Goal: Task Accomplishment & Management: Manage account settings

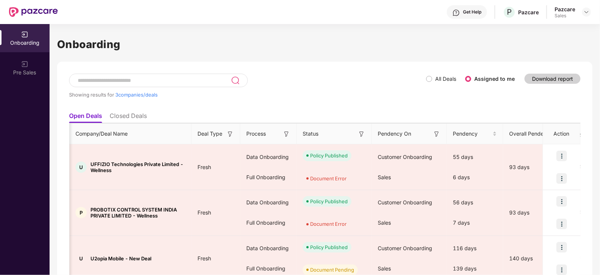
scroll to position [0, 587]
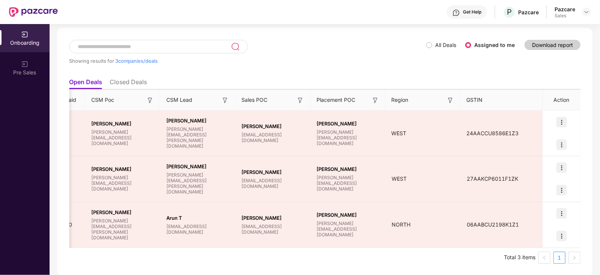
click at [587, 12] on img at bounding box center [587, 12] width 6 height 6
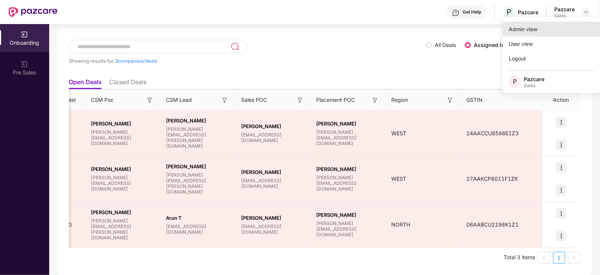
click at [528, 31] on div "Admin view" at bounding box center [552, 29] width 98 height 15
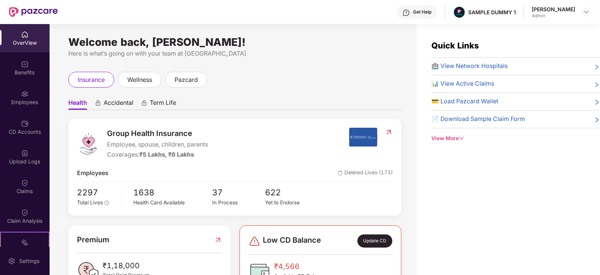
click at [121, 101] on span "Accidental" at bounding box center [119, 104] width 30 height 11
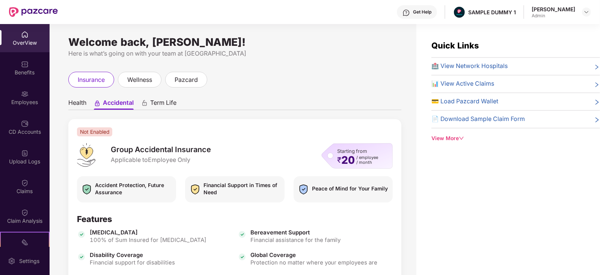
click at [153, 101] on span "Term Life" at bounding box center [163, 104] width 26 height 11
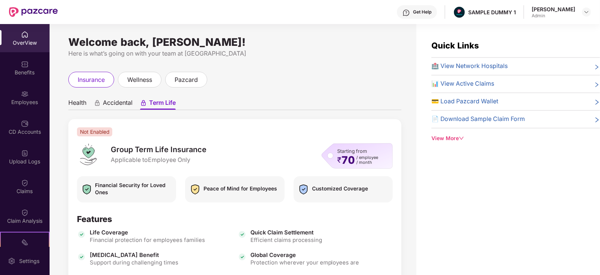
click at [71, 102] on span "Health" at bounding box center [77, 104] width 18 height 11
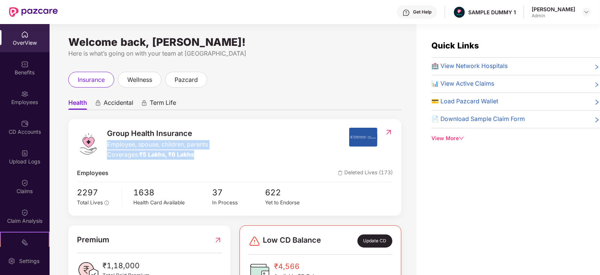
drag, startPoint x: 107, startPoint y: 145, endPoint x: 223, endPoint y: 150, distance: 116.2
click at [223, 150] on div "Group Health Insurance Employee, spouse, children, parents Coverages: ₹5 Lakhs,…" at bounding box center [213, 144] width 272 height 32
click at [131, 226] on div "Premium ₹1,18,000 Total Paid Premium" at bounding box center [149, 258] width 162 height 67
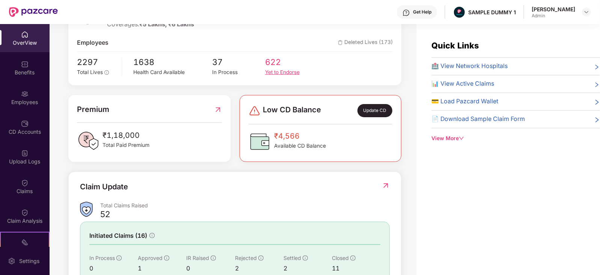
scroll to position [136, 0]
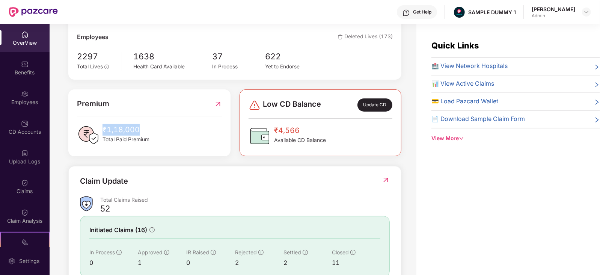
drag, startPoint x: 102, startPoint y: 129, endPoint x: 151, endPoint y: 133, distance: 49.3
click at [151, 133] on div "₹1,18,000 Total Paid Premium" at bounding box center [149, 135] width 145 height 23
drag, startPoint x: 260, startPoint y: 103, endPoint x: 325, endPoint y: 109, distance: 65.2
click at [325, 109] on div "Low CD Balance Update CD" at bounding box center [321, 104] width 144 height 13
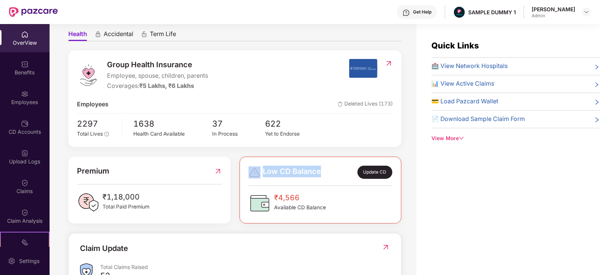
scroll to position [0, 0]
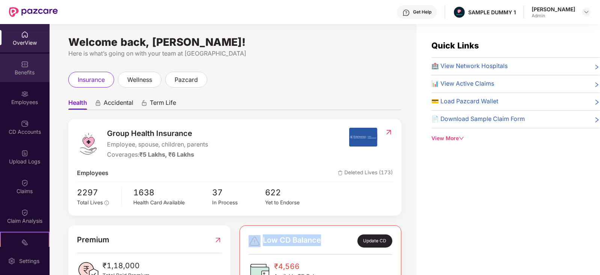
click at [24, 66] on img at bounding box center [25, 64] width 8 height 8
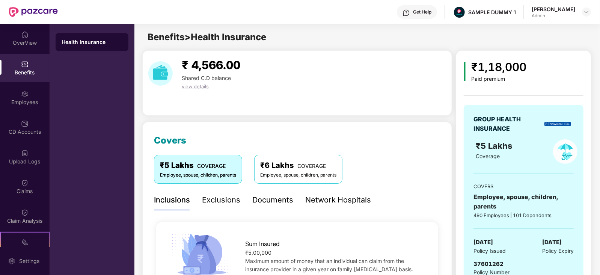
click at [209, 198] on div "Exclusions" at bounding box center [221, 200] width 38 height 12
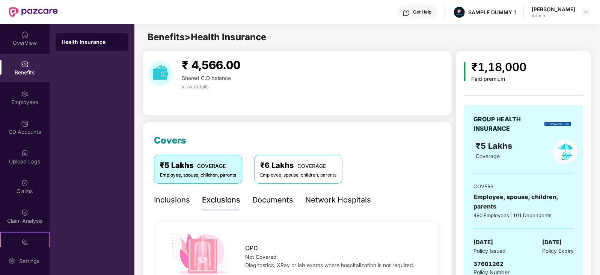
click at [269, 201] on div "Documents" at bounding box center [272, 200] width 41 height 12
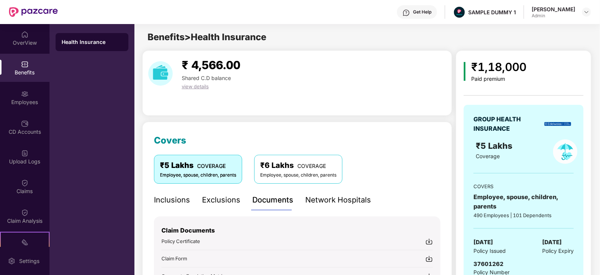
click at [432, 241] on img at bounding box center [430, 242] width 8 height 8
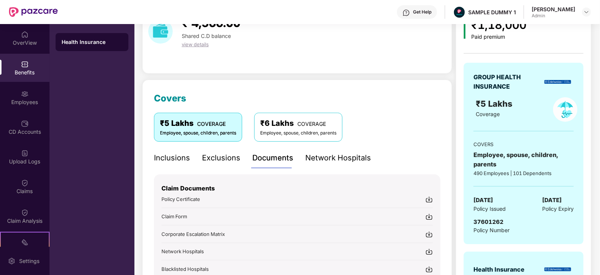
scroll to position [66, 0]
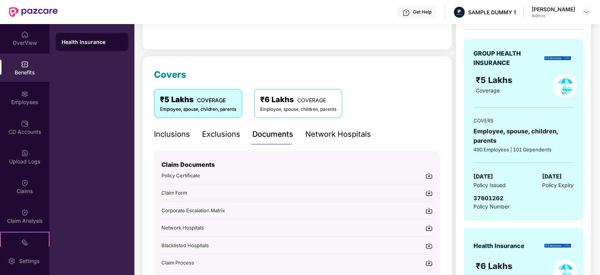
click at [432, 192] on img at bounding box center [430, 193] width 8 height 8
click at [431, 210] on img at bounding box center [430, 211] width 8 height 8
click at [423, 12] on div "Get Help" at bounding box center [422, 12] width 18 height 6
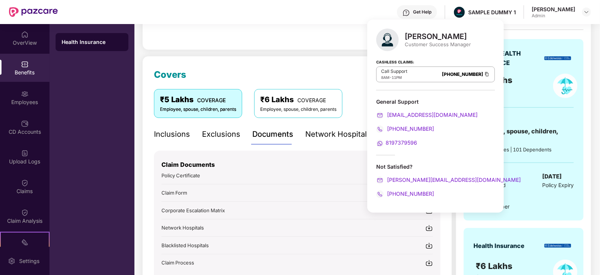
click at [413, 43] on div "Customer Success Manager" at bounding box center [438, 44] width 66 height 7
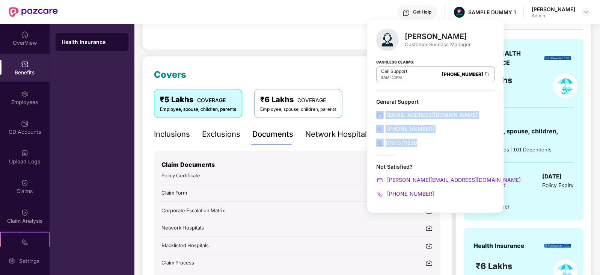
drag, startPoint x: 370, startPoint y: 111, endPoint x: 433, endPoint y: 149, distance: 73.5
click at [433, 149] on div "Mihir Singh Customer Success Manager Cashless Claims: Call Support 8AM - 11PM 0…" at bounding box center [435, 116] width 137 height 193
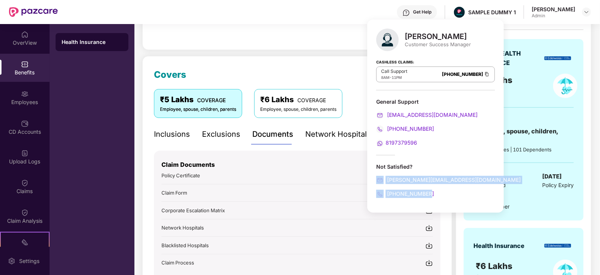
drag, startPoint x: 371, startPoint y: 173, endPoint x: 435, endPoint y: 198, distance: 68.1
click at [435, 198] on div "Mihir Singh Customer Success Manager Cashless Claims: Call Support 8AM - 11PM 0…" at bounding box center [435, 116] width 137 height 193
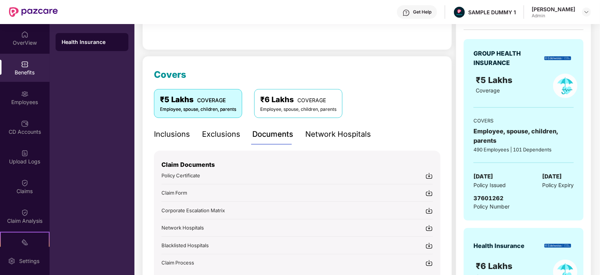
click at [362, 115] on div "₹5 Lakhs COVERAGE Employee, spouse, children, parents ₹6 Lakhs COVERAGE Employe…" at bounding box center [297, 103] width 287 height 29
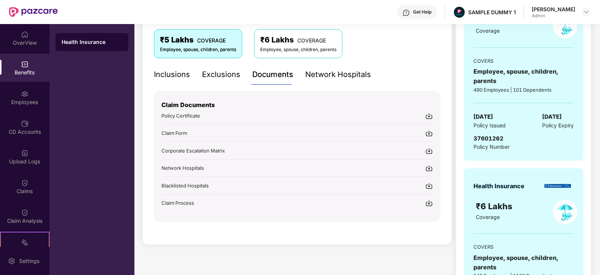
scroll to position [131, 0]
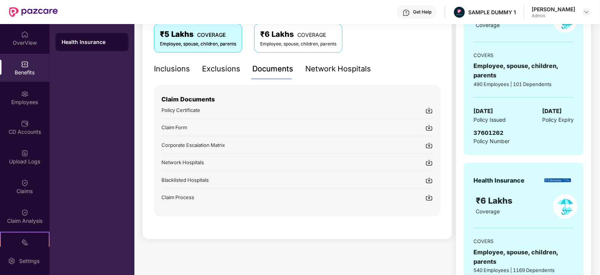
click at [429, 194] on img at bounding box center [430, 198] width 8 height 8
click at [323, 63] on div "Network Hospitals" at bounding box center [338, 69] width 66 height 12
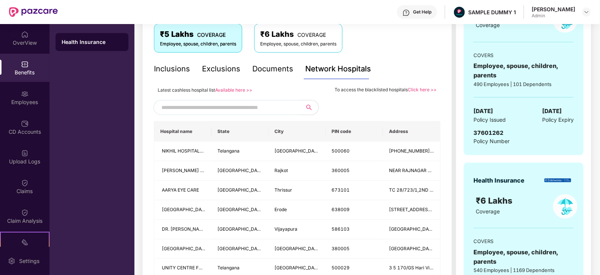
click at [205, 107] on input "text" at bounding box center [225, 107] width 128 height 11
click at [29, 44] on div "OverView" at bounding box center [25, 43] width 50 height 8
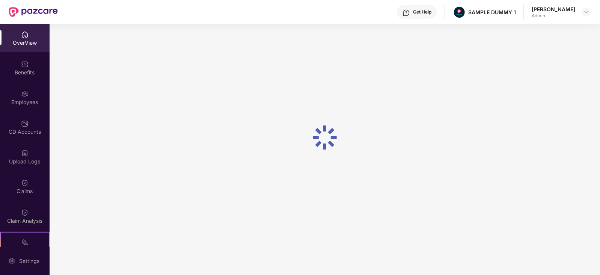
scroll to position [24, 0]
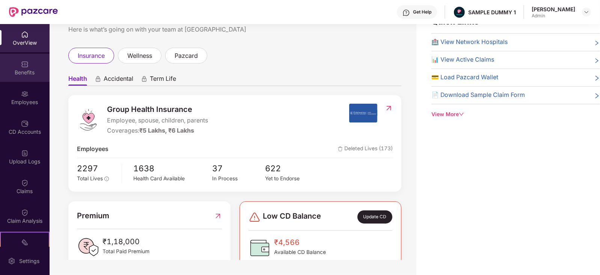
click at [12, 68] on div "Benefits" at bounding box center [25, 68] width 50 height 28
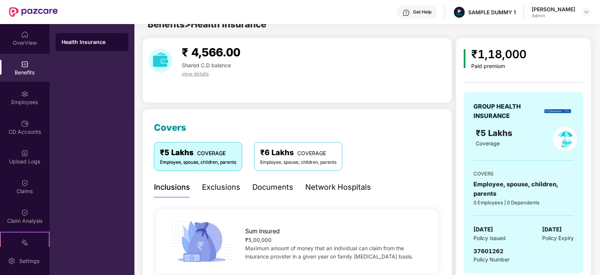
scroll to position [131, 0]
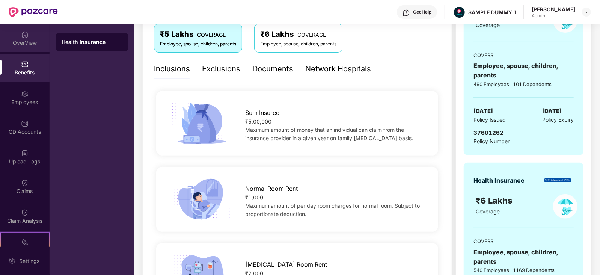
click at [32, 45] on div "OverView" at bounding box center [25, 43] width 50 height 8
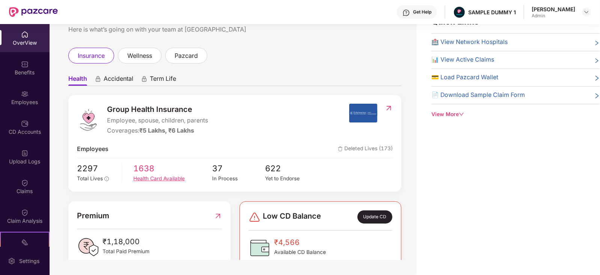
click at [146, 178] on div "Health Card Available" at bounding box center [172, 179] width 79 height 8
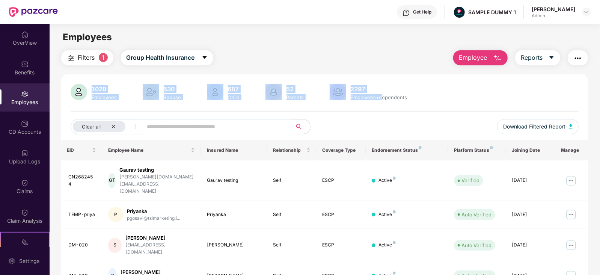
drag, startPoint x: 91, startPoint y: 88, endPoint x: 382, endPoint y: 101, distance: 291.3
click at [382, 101] on div "1028 Employees 530 Spouse 687 Child 52 Parents 2297 Employees+dependents" at bounding box center [325, 93] width 509 height 18
click at [153, 57] on span "Group Health Insurance" at bounding box center [161, 57] width 68 height 9
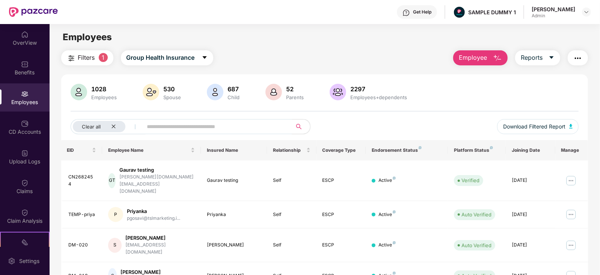
click at [297, 40] on div "Employees" at bounding box center [325, 37] width 550 height 14
click at [474, 62] on span "Employee" at bounding box center [473, 57] width 28 height 9
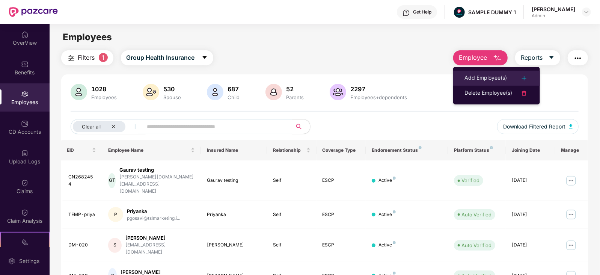
click at [478, 78] on div "Add Employee(s)" at bounding box center [486, 78] width 42 height 9
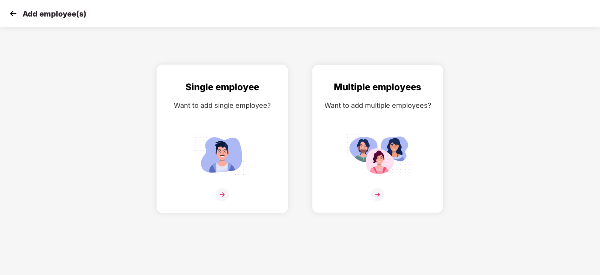
click at [225, 201] on img at bounding box center [223, 195] width 14 height 14
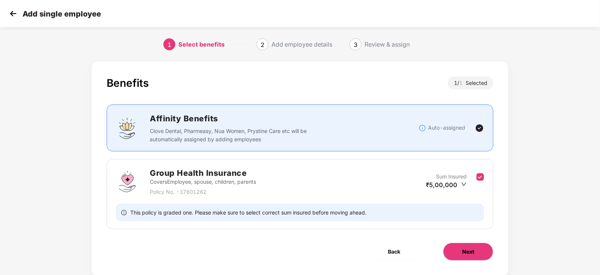
click at [466, 249] on span "Next" at bounding box center [468, 251] width 12 height 8
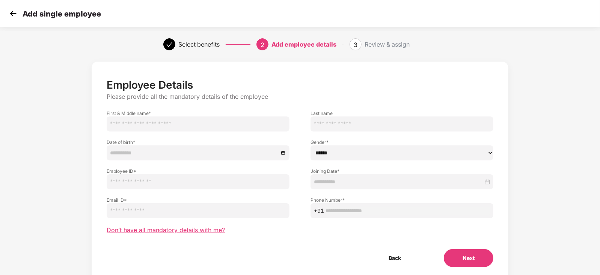
click at [152, 232] on span "Don’t have all mandatory details with me?" at bounding box center [166, 230] width 118 height 8
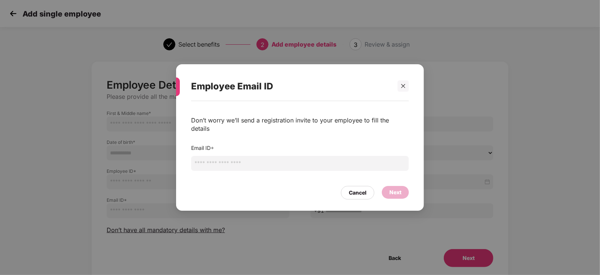
click at [241, 160] on input "email" at bounding box center [300, 163] width 218 height 15
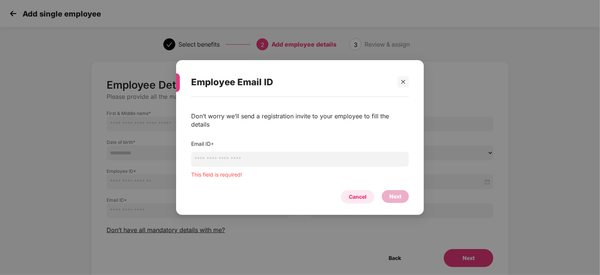
click at [356, 190] on div "Cancel" at bounding box center [357, 197] width 33 height 14
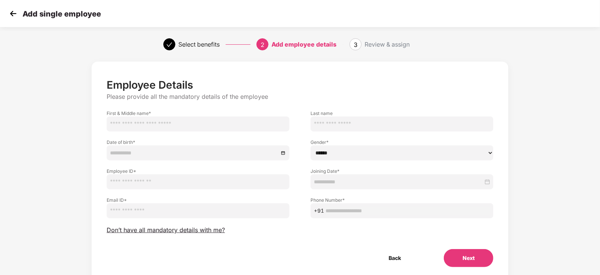
click at [12, 19] on img at bounding box center [13, 13] width 11 height 11
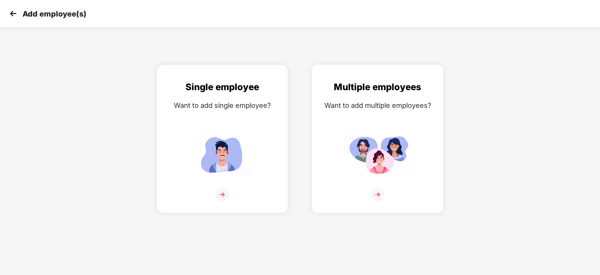
click at [375, 201] on img at bounding box center [378, 195] width 14 height 14
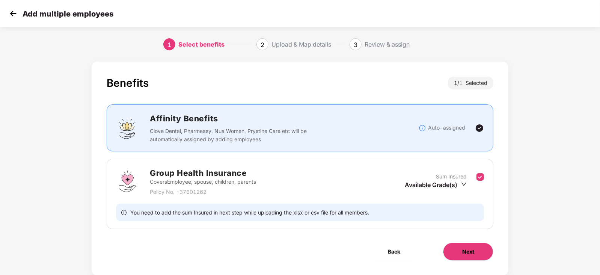
click at [460, 253] on button "Next" at bounding box center [468, 252] width 50 height 18
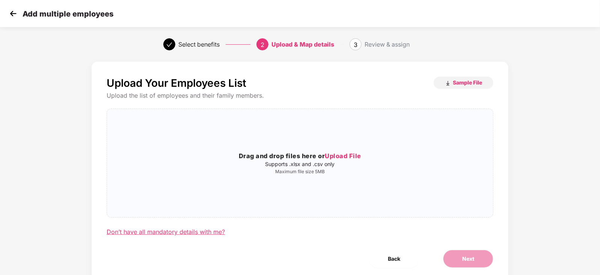
click at [184, 232] on div "Don’t have all mandatory details with me?" at bounding box center [166, 232] width 118 height 8
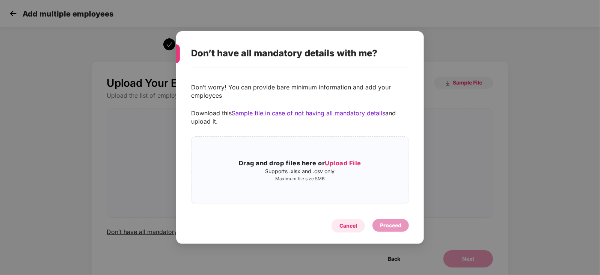
click at [349, 226] on div "Cancel" at bounding box center [349, 226] width 18 height 8
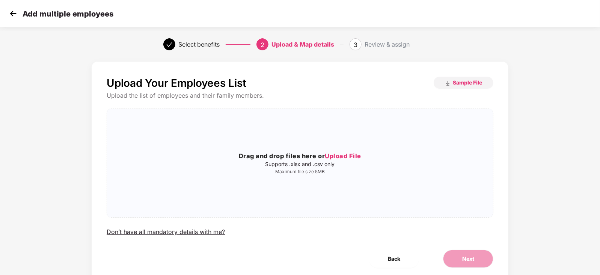
click at [19, 14] on div "Add multiple employees" at bounding box center [61, 13] width 106 height 11
click at [14, 17] on img at bounding box center [13, 13] width 11 height 11
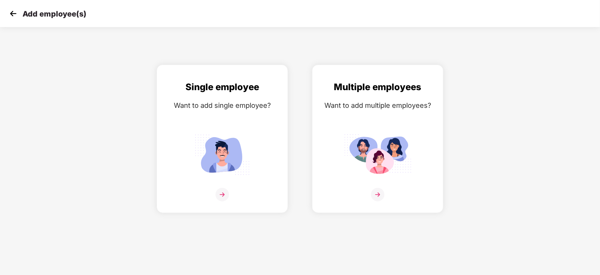
click at [14, 17] on img at bounding box center [13, 13] width 11 height 11
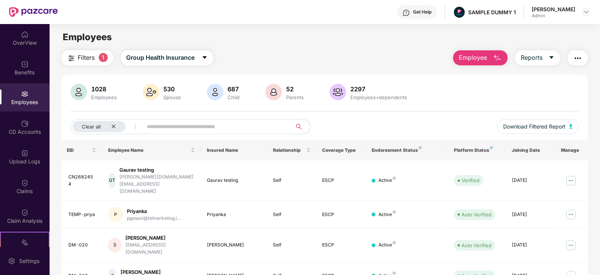
click at [180, 129] on input "text" at bounding box center [214, 126] width 135 height 11
click at [574, 175] on img at bounding box center [571, 181] width 12 height 12
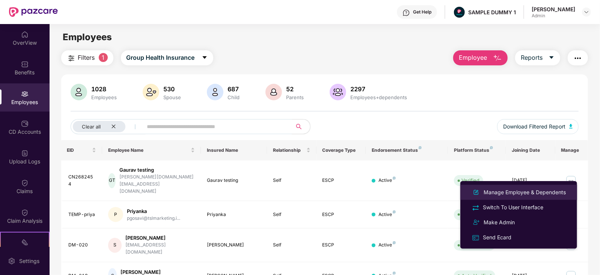
click at [529, 196] on div "Manage Employee & Dependents" at bounding box center [524, 192] width 85 height 8
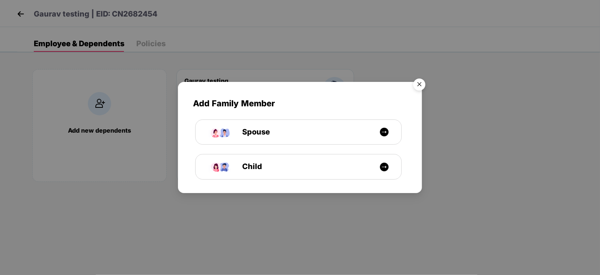
click at [423, 84] on img "Close" at bounding box center [419, 85] width 21 height 21
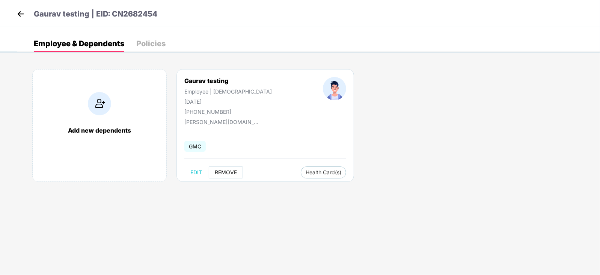
click at [224, 172] on span "REMOVE" at bounding box center [226, 172] width 22 height 6
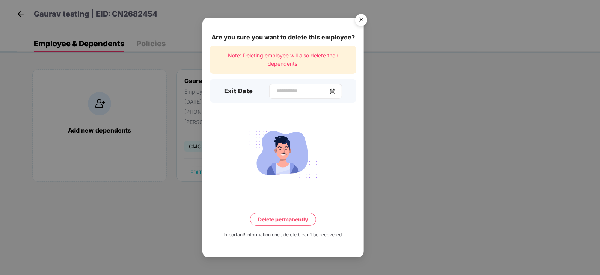
click at [278, 86] on div at bounding box center [305, 91] width 73 height 15
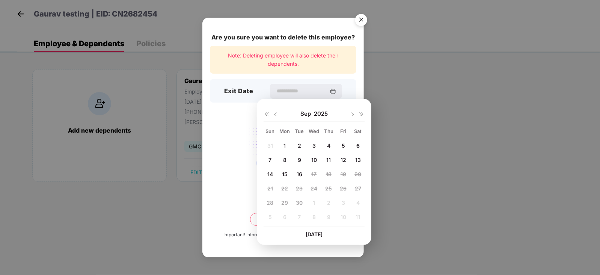
click at [361, 22] on img "Close" at bounding box center [361, 21] width 21 height 21
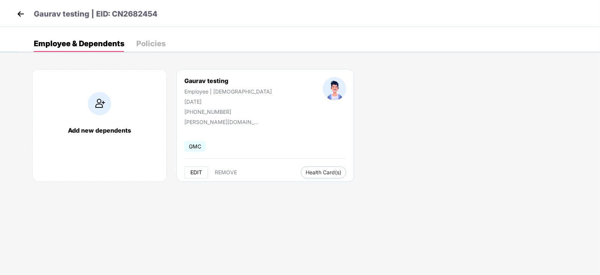
click at [198, 172] on span "EDIT" at bounding box center [196, 172] width 12 height 6
select select "****"
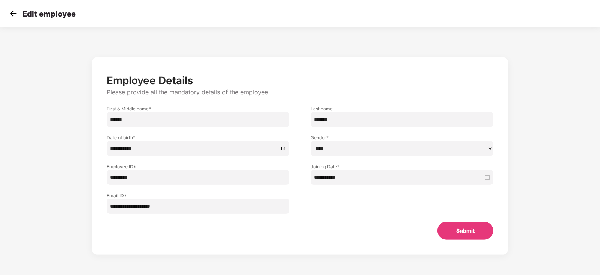
click at [362, 117] on input "*******" at bounding box center [402, 119] width 183 height 15
click at [15, 17] on img at bounding box center [13, 13] width 11 height 11
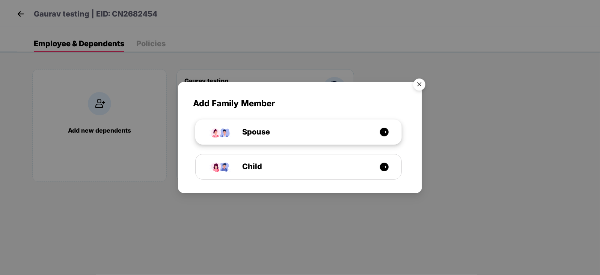
click at [278, 139] on div "Spouse" at bounding box center [299, 132] width 206 height 25
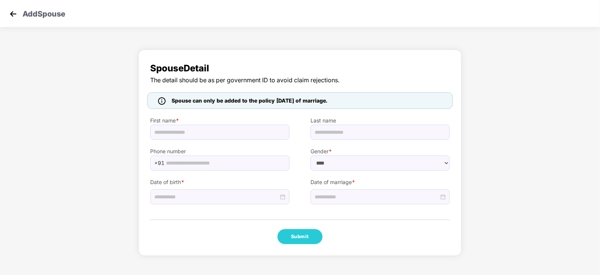
select select "******"
click at [8, 14] on img at bounding box center [13, 13] width 11 height 11
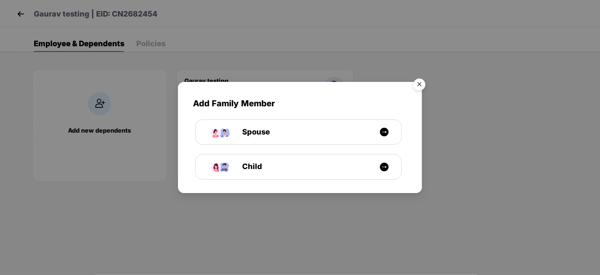
click at [421, 84] on img "Close" at bounding box center [419, 85] width 21 height 21
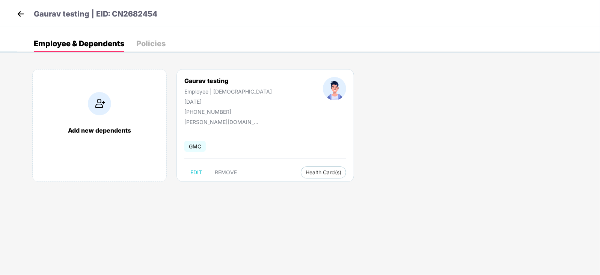
click at [19, 16] on img at bounding box center [20, 13] width 11 height 11
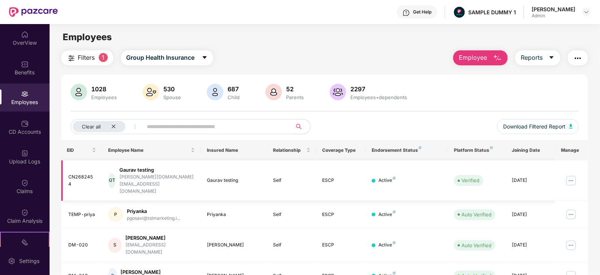
click at [572, 176] on img at bounding box center [571, 181] width 12 height 12
click at [456, 100] on div "1028 Employees 530 Spouse 687 Child 52 Parents 2297 Employees+dependents" at bounding box center [325, 93] width 509 height 18
click at [579, 60] on img "button" at bounding box center [577, 58] width 9 height 9
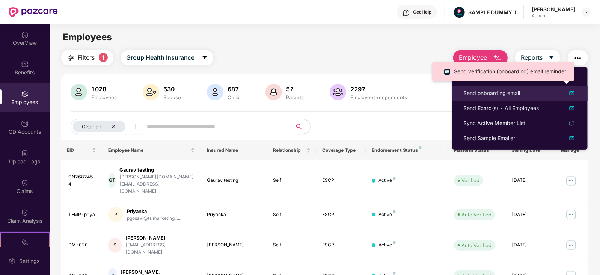
click at [505, 94] on div "Send onboarding email" at bounding box center [491, 93] width 57 height 8
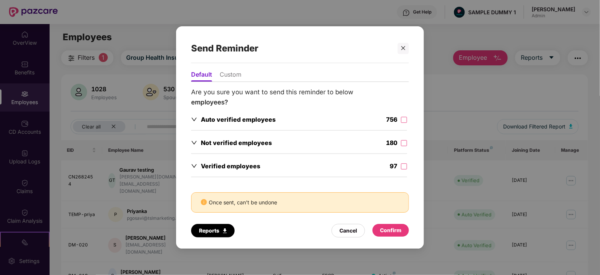
click at [227, 76] on li "Custom" at bounding box center [231, 76] width 22 height 11
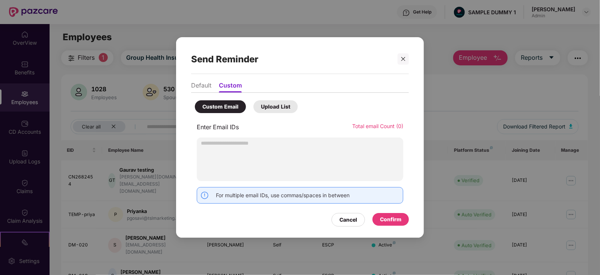
click at [221, 146] on input "text" at bounding box center [300, 142] width 207 height 11
click at [404, 59] on icon "close" at bounding box center [403, 58] width 5 height 5
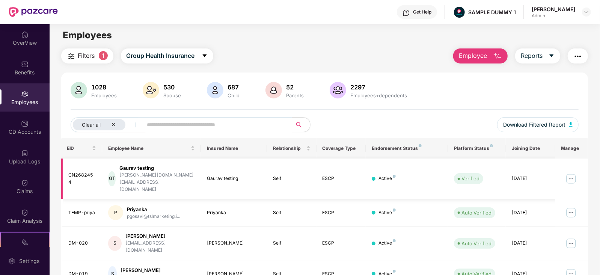
scroll to position [2, 0]
click at [17, 125] on div "CD Accounts" at bounding box center [25, 127] width 50 height 28
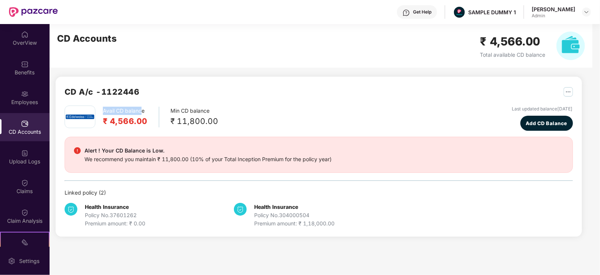
drag, startPoint x: 103, startPoint y: 113, endPoint x: 143, endPoint y: 113, distance: 39.4
click at [143, 113] on div "Avail CD balance ₹ 4,566.00" at bounding box center [131, 117] width 56 height 21
drag, startPoint x: 171, startPoint y: 110, endPoint x: 215, endPoint y: 111, distance: 44.7
click at [215, 111] on div "Min CD balance ₹ 11,800.00" at bounding box center [195, 117] width 48 height 21
drag, startPoint x: 107, startPoint y: 121, endPoint x: 146, endPoint y: 118, distance: 39.2
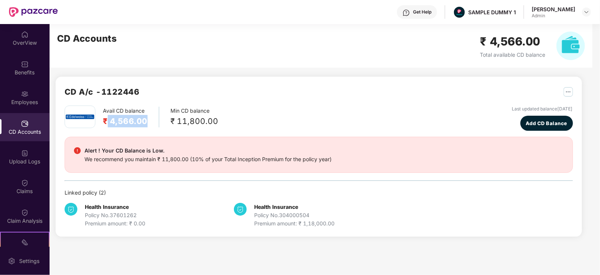
click at [146, 118] on h2 "₹ 4,566.00" at bounding box center [125, 121] width 45 height 12
drag, startPoint x: 102, startPoint y: 148, endPoint x: 418, endPoint y: 136, distance: 316.1
click at [418, 136] on div "Avail CD balance ₹ 4,566.00 Min CD balance ₹ 11,800.00 Last updated balance 23 …" at bounding box center [319, 167] width 509 height 122
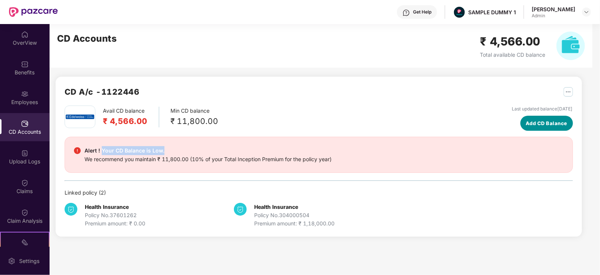
click at [526, 119] on span "Add CD Balance" at bounding box center [547, 123] width 42 height 8
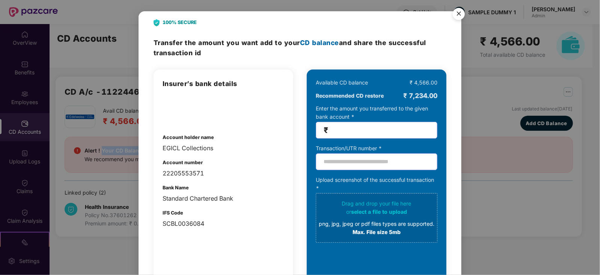
click at [463, 11] on img "Close" at bounding box center [458, 15] width 21 height 21
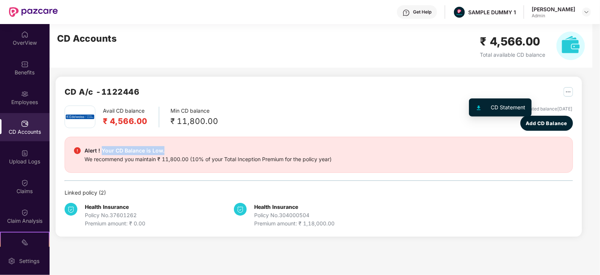
click at [564, 92] on img "button" at bounding box center [568, 91] width 9 height 9
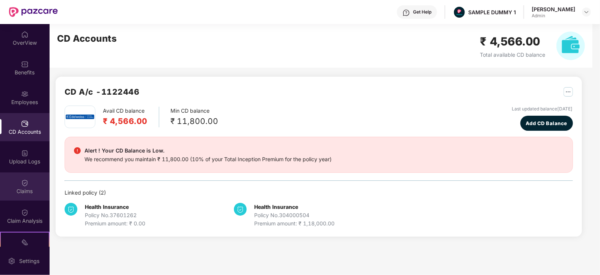
click at [28, 187] on div "Claims" at bounding box center [25, 191] width 50 height 8
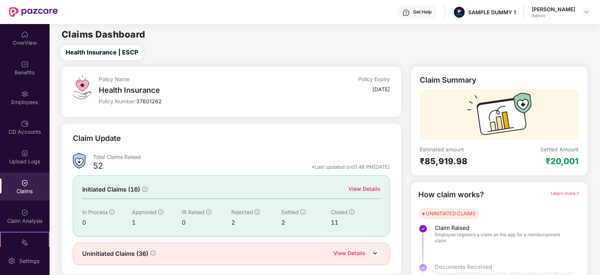
click at [361, 187] on div "View Details" at bounding box center [365, 189] width 32 height 8
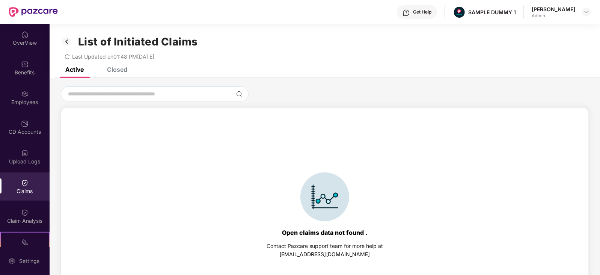
click at [117, 68] on div "Closed" at bounding box center [117, 70] width 20 height 8
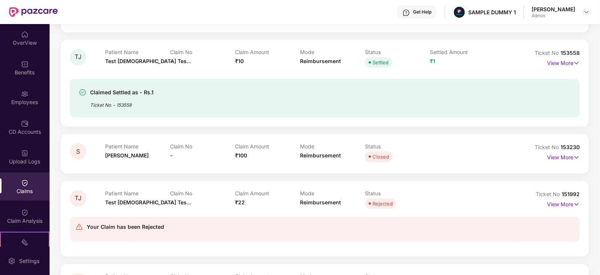
scroll to position [177, 0]
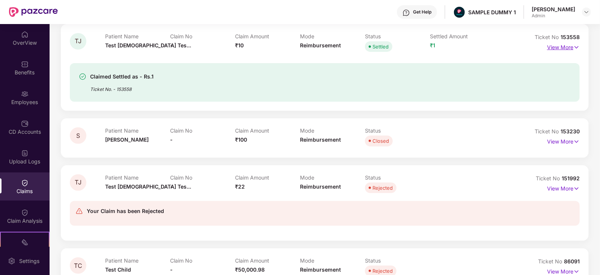
click at [554, 48] on p "View More" at bounding box center [563, 46] width 33 height 10
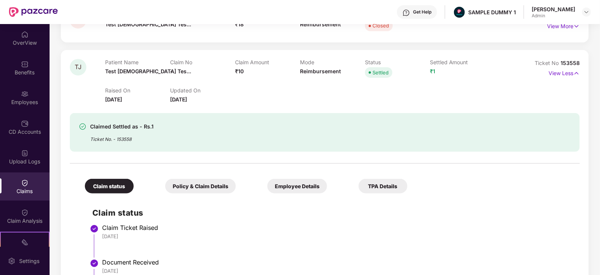
scroll to position [0, 0]
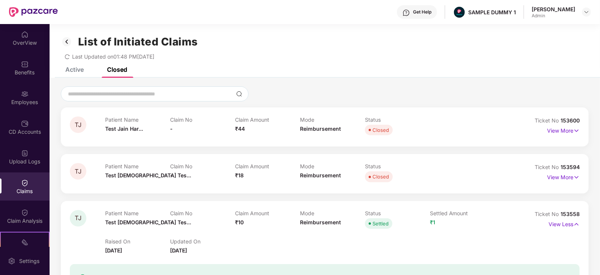
click at [21, 215] on img at bounding box center [25, 213] width 8 height 8
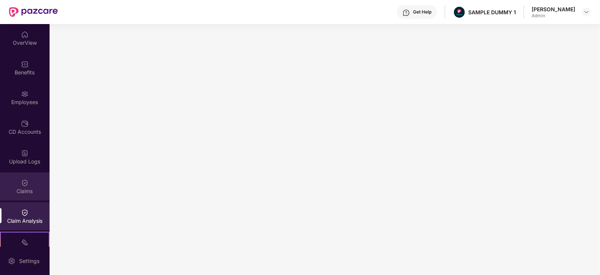
click at [17, 186] on div "Claims" at bounding box center [25, 186] width 50 height 28
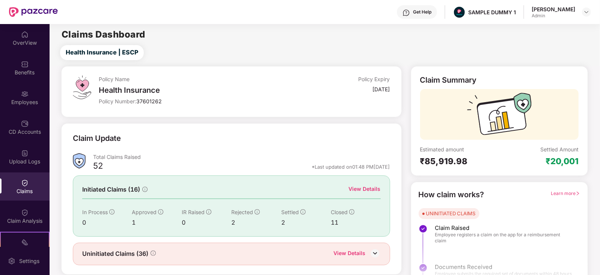
click at [21, 213] on img at bounding box center [25, 213] width 8 height 8
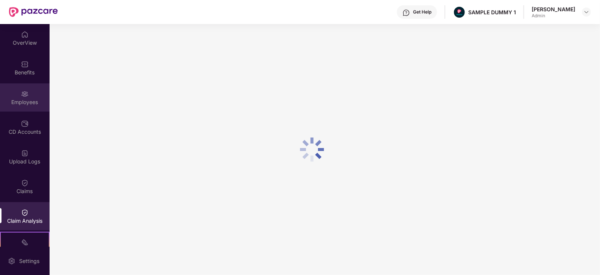
click at [21, 92] on img at bounding box center [25, 94] width 8 height 8
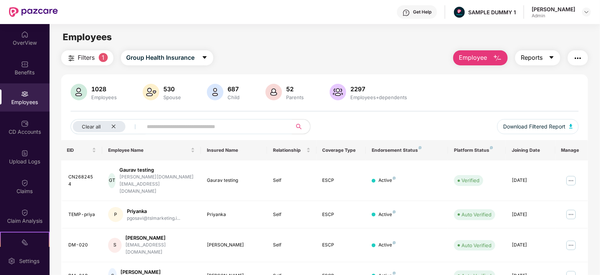
click at [539, 59] on span "Reports" at bounding box center [532, 57] width 22 height 9
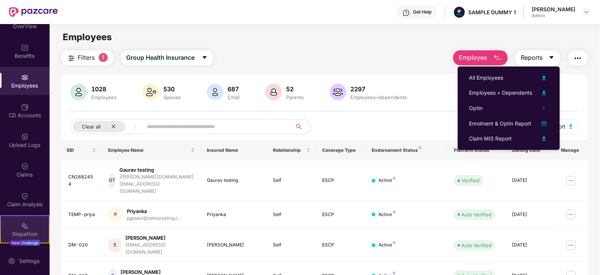
scroll to position [104, 0]
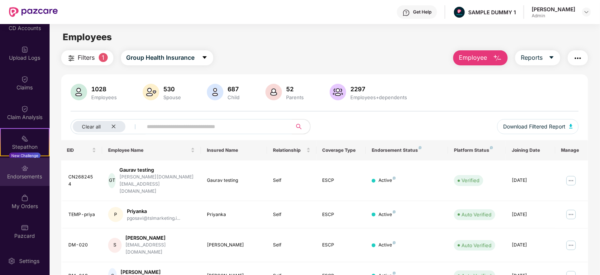
click at [21, 181] on div "Endorsements" at bounding box center [25, 172] width 50 height 28
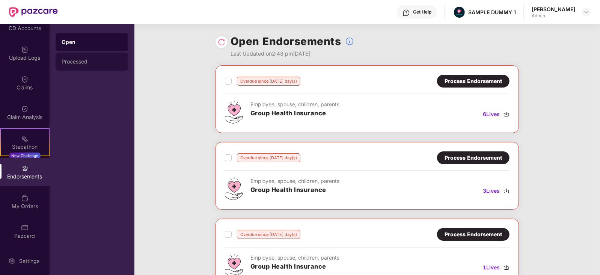
click at [79, 62] on div "Processed" at bounding box center [92, 62] width 61 height 6
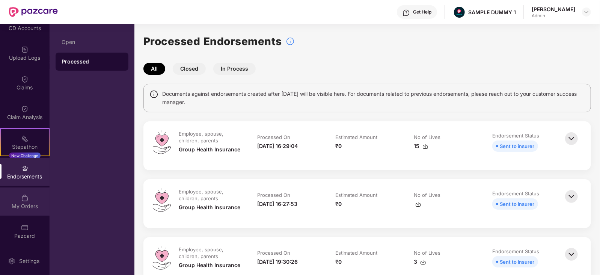
click at [24, 213] on div "My Orders" at bounding box center [25, 201] width 50 height 28
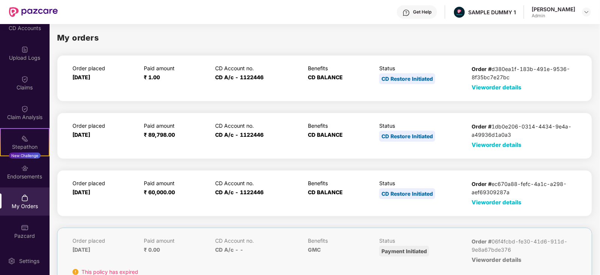
click at [503, 143] on span "View order details" at bounding box center [497, 144] width 50 height 7
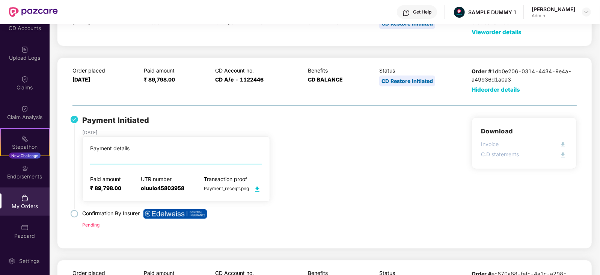
scroll to position [56, 0]
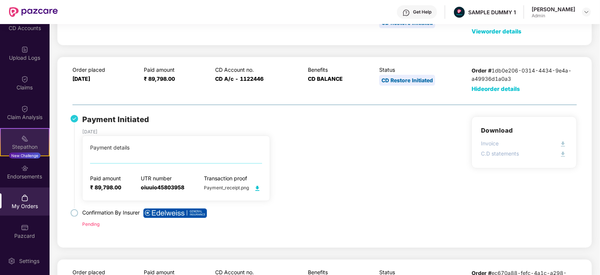
click at [17, 139] on div "Stepathon New Challenge" at bounding box center [25, 142] width 50 height 28
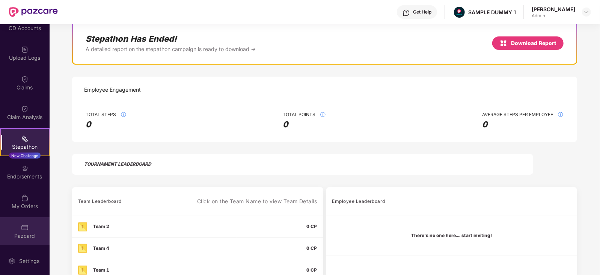
scroll to position [78, 0]
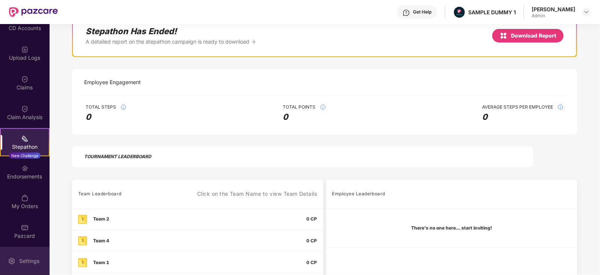
click at [23, 261] on div "Settings" at bounding box center [29, 261] width 25 height 8
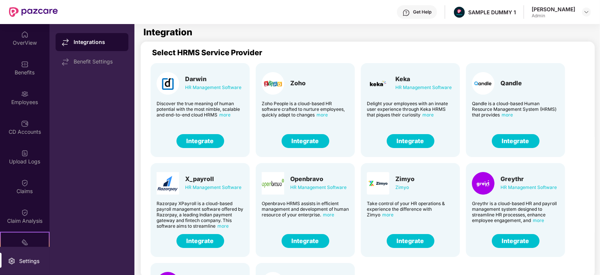
scroll to position [14, 0]
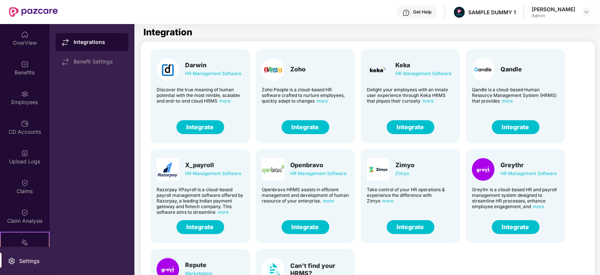
click at [312, 128] on button "Integrate" at bounding box center [306, 127] width 48 height 14
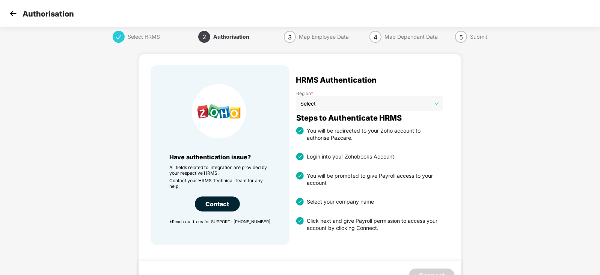
click at [12, 14] on img at bounding box center [13, 13] width 11 height 11
